Goal: Answer question/provide support: Answer question/provide support

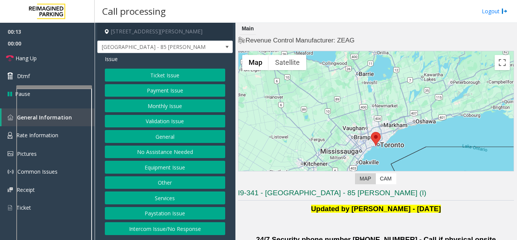
click at [208, 207] on button "Paystation Issue" at bounding box center [165, 213] width 120 height 13
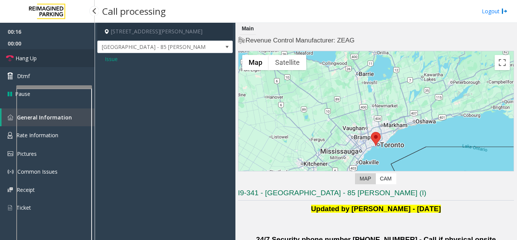
click at [53, 66] on link "Hang Up" at bounding box center [47, 58] width 95 height 18
click at [117, 61] on span "Issue" at bounding box center [111, 59] width 13 height 8
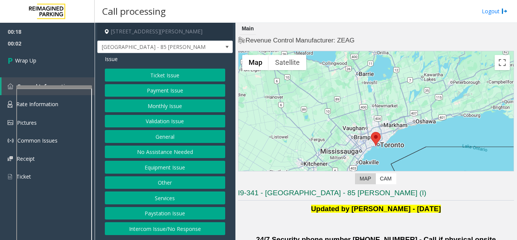
click at [178, 219] on button "Paystation Issue" at bounding box center [165, 213] width 120 height 13
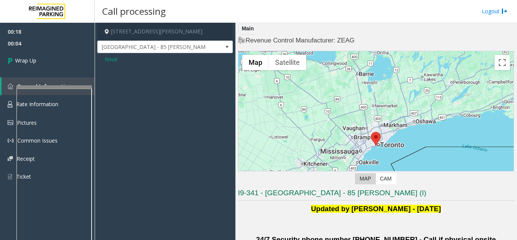
click at [110, 61] on span "Issue" at bounding box center [111, 59] width 13 height 8
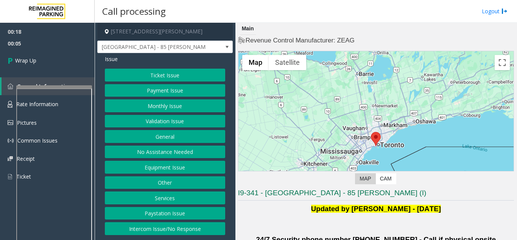
click at [159, 233] on button "Intercom Issue/No Response" at bounding box center [165, 228] width 120 height 13
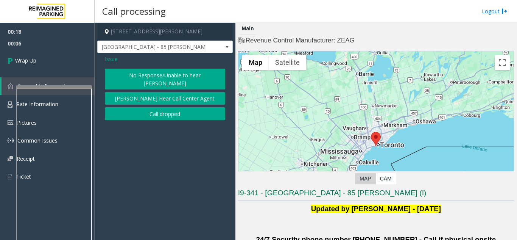
click at [139, 75] on button "No Response/Unable to hear [PERSON_NAME]" at bounding box center [165, 79] width 120 height 21
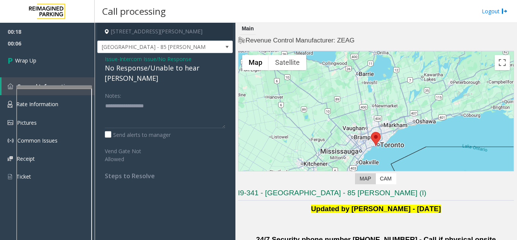
click at [127, 68] on div "No Response/Unable to hear [PERSON_NAME]" at bounding box center [165, 73] width 120 height 20
click at [126, 67] on div "No Response/Unable to hear [PERSON_NAME]" at bounding box center [165, 73] width 120 height 20
click at [120, 64] on div "No Response/Unable to hear [PERSON_NAME]" at bounding box center [165, 73] width 120 height 20
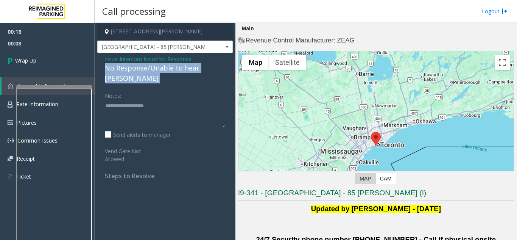
click at [120, 64] on div "No Response/Unable to hear [PERSON_NAME]" at bounding box center [165, 73] width 120 height 20
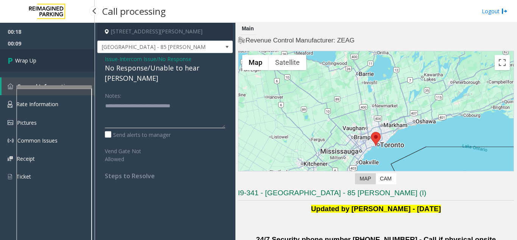
type textarea "**********"
click at [56, 64] on link "Wrap Up" at bounding box center [47, 60] width 95 height 22
